Goal: Task Accomplishment & Management: Use online tool/utility

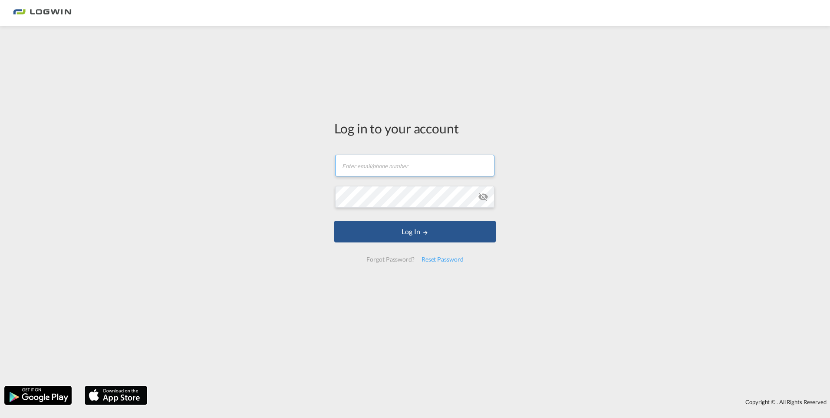
click at [381, 163] on input "text" at bounding box center [414, 166] width 159 height 22
type input "[PERSON_NAME][EMAIL_ADDRESS][DOMAIN_NAME]"
click at [334, 221] on button "Log In" at bounding box center [415, 232] width 162 height 22
